Goal: Task Accomplishment & Management: Use online tool/utility

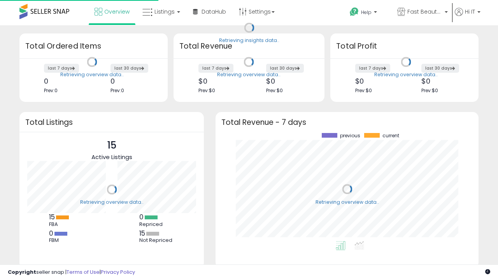
scroll to position [108, 247]
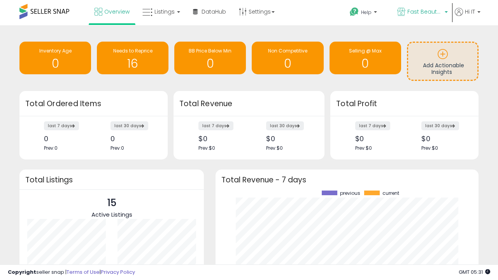
click at [422, 12] on span "Fast Beauty ([GEOGRAPHIC_DATA])" at bounding box center [424, 12] width 35 height 8
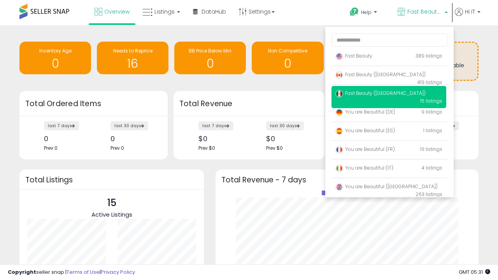
click at [389, 76] on span "Fast Beauty ([GEOGRAPHIC_DATA])" at bounding box center [380, 74] width 90 height 7
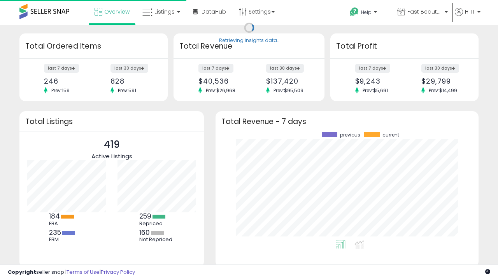
scroll to position [108, 247]
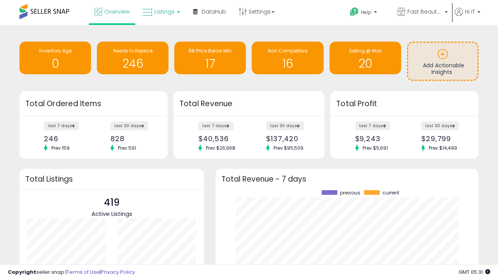
click at [160, 12] on span "Listings" at bounding box center [164, 12] width 20 height 8
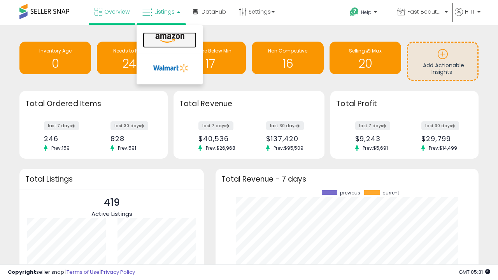
click at [169, 39] on icon at bounding box center [170, 38] width 34 height 10
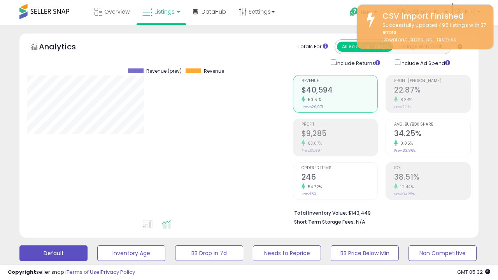
scroll to position [160, 265]
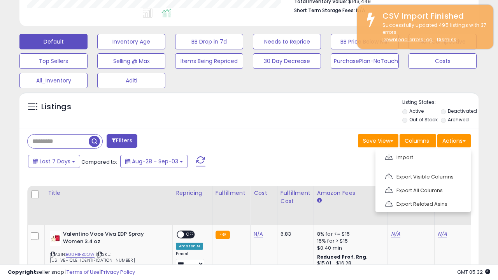
click at [389, 156] on span at bounding box center [388, 157] width 7 height 6
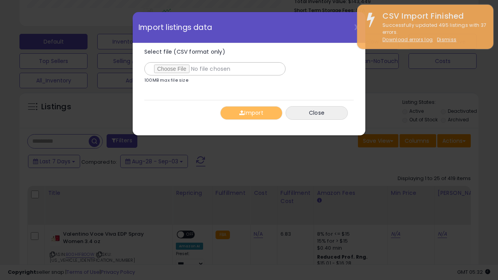
type input "**********"
click at [251, 113] on button "Import" at bounding box center [251, 113] width 62 height 14
